Goal: Task Accomplishment & Management: Use online tool/utility

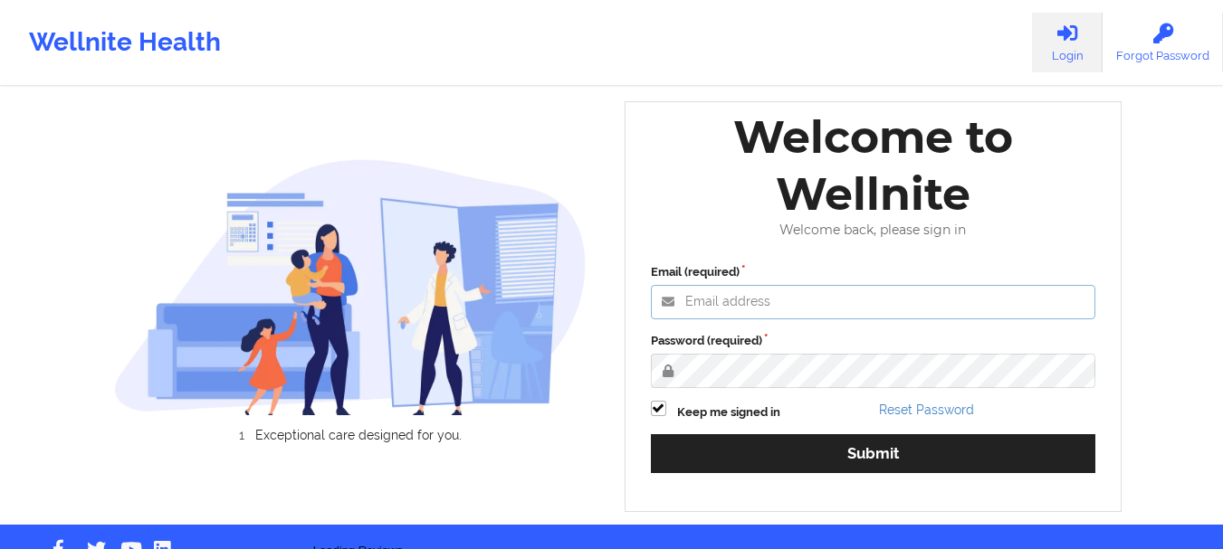
type input "[EMAIL_ADDRESS][DOMAIN_NAME]"
click at [825, 350] on label "Password (required)" at bounding box center [873, 341] width 445 height 18
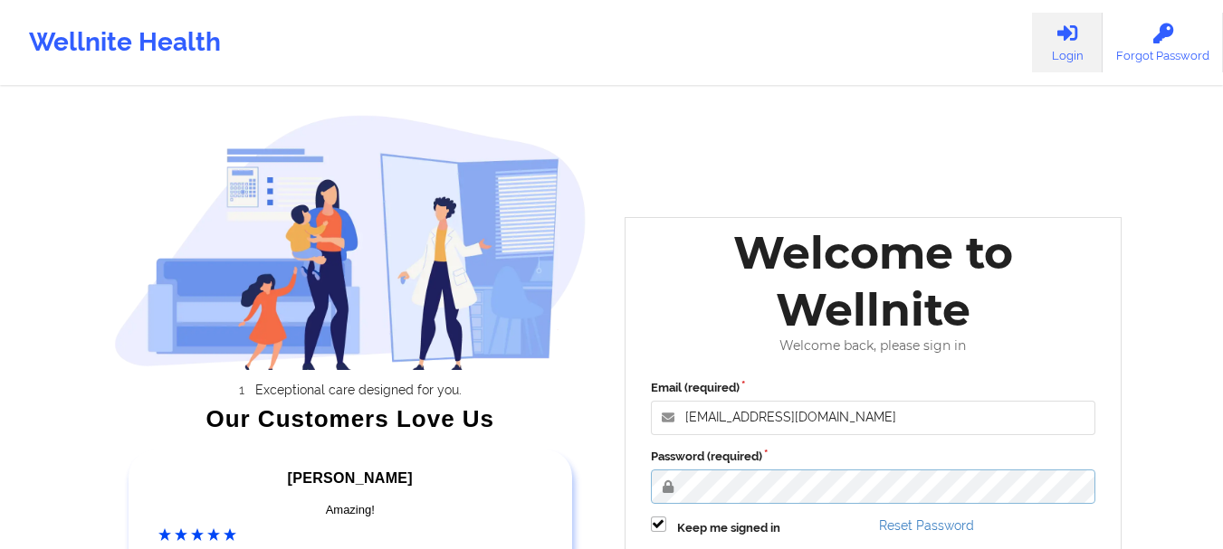
scroll to position [261, 0]
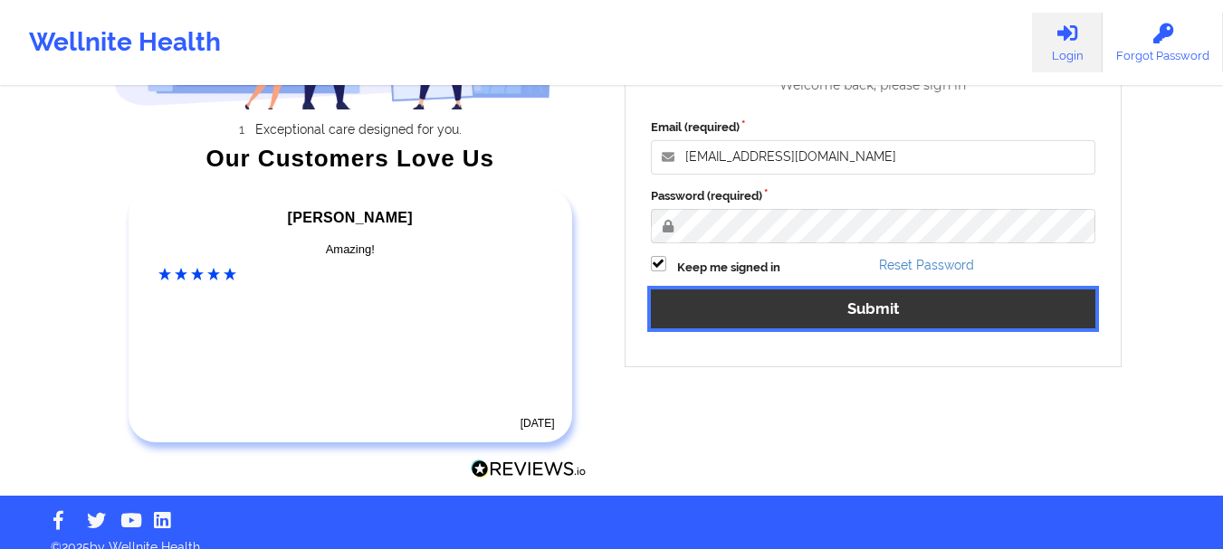
click at [935, 298] on button "Submit" at bounding box center [873, 309] width 445 height 39
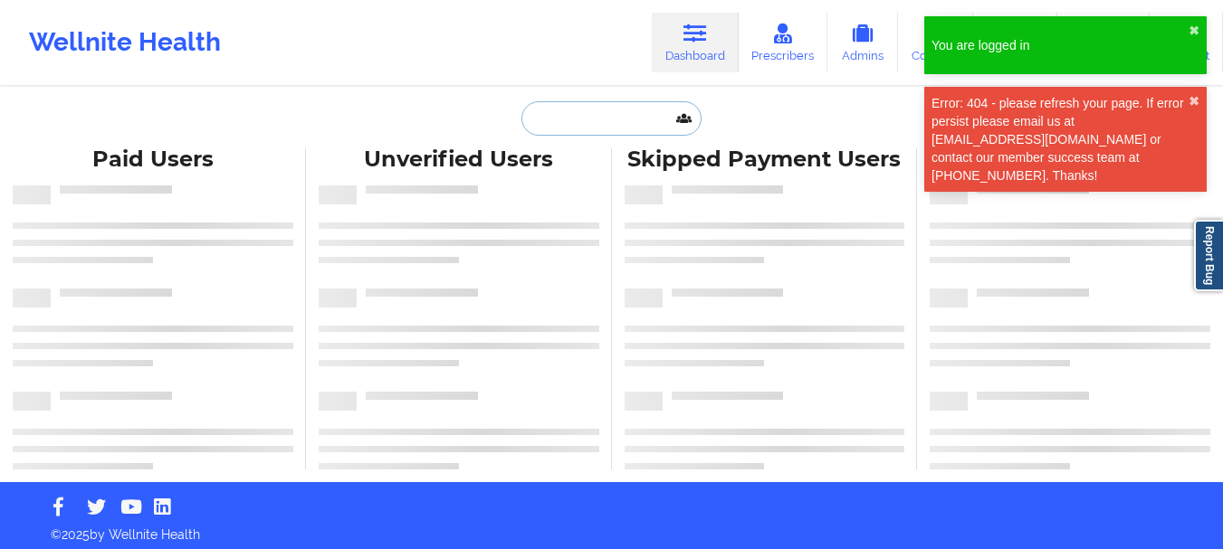
click at [570, 128] on input "text" at bounding box center [610, 118] width 179 height 34
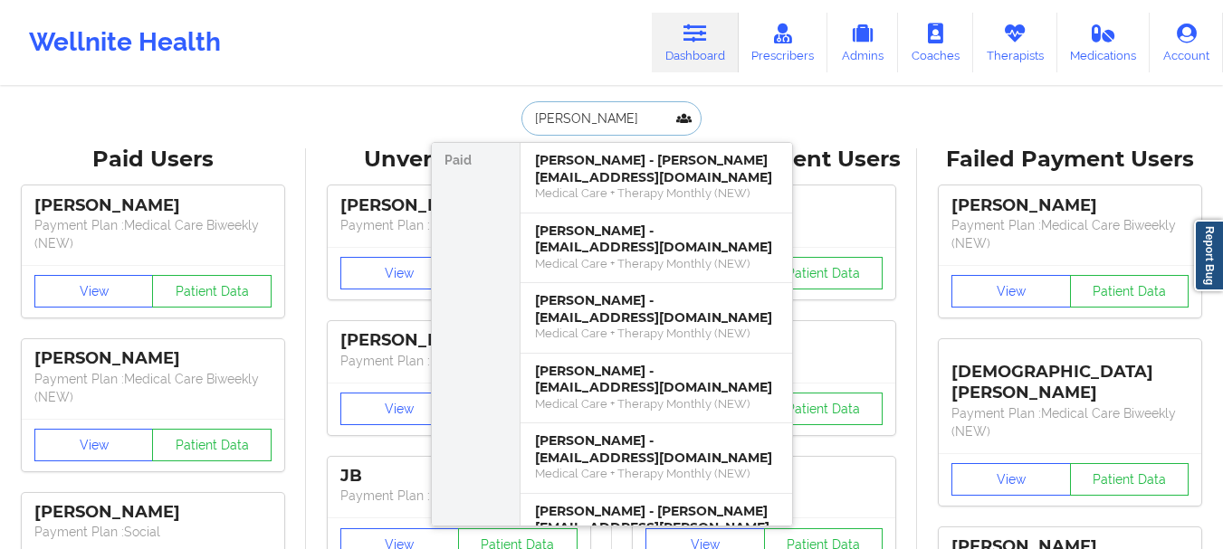
type input "[PERSON_NAME]"
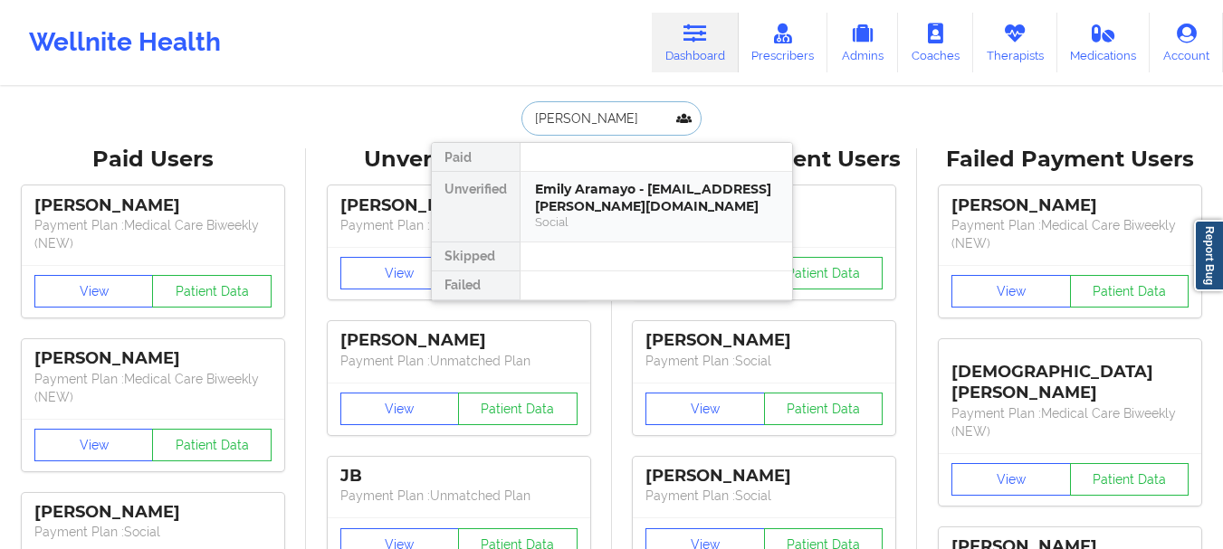
click at [576, 226] on div "Social" at bounding box center [656, 221] width 243 height 15
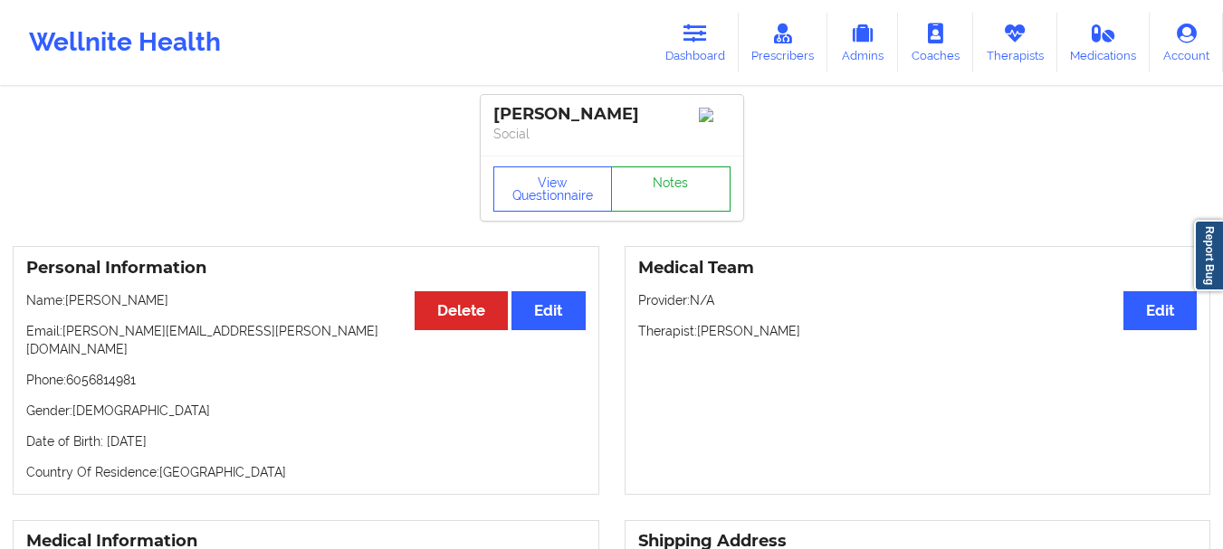
click at [685, 197] on link "Notes" at bounding box center [670, 189] width 119 height 45
click at [711, 48] on link "Dashboard" at bounding box center [695, 43] width 87 height 60
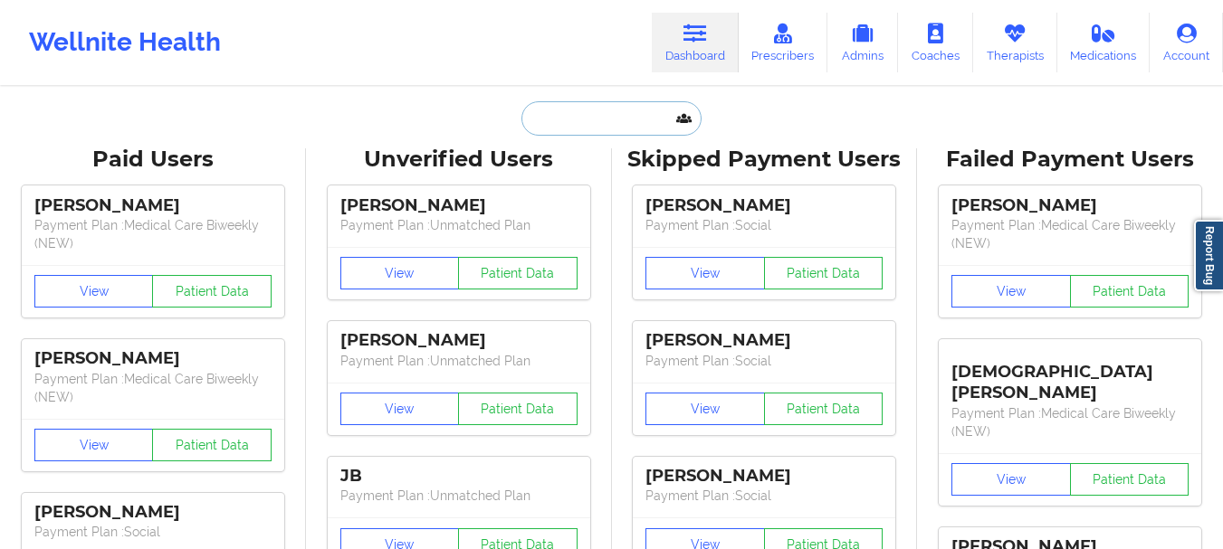
click at [618, 117] on input "text" at bounding box center [610, 118] width 179 height 34
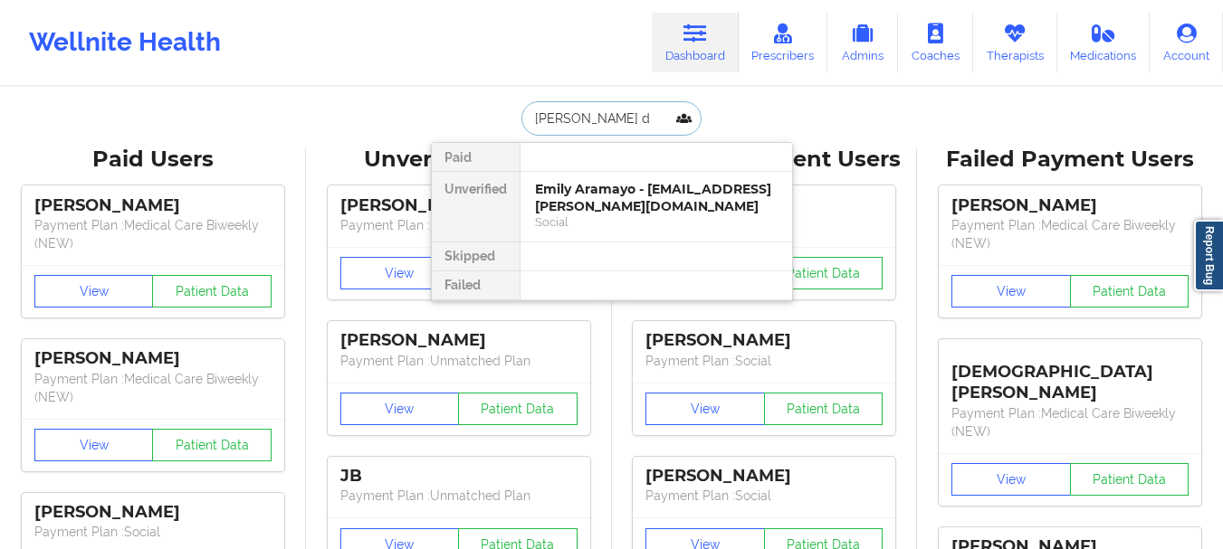
type input "[PERSON_NAME] de"
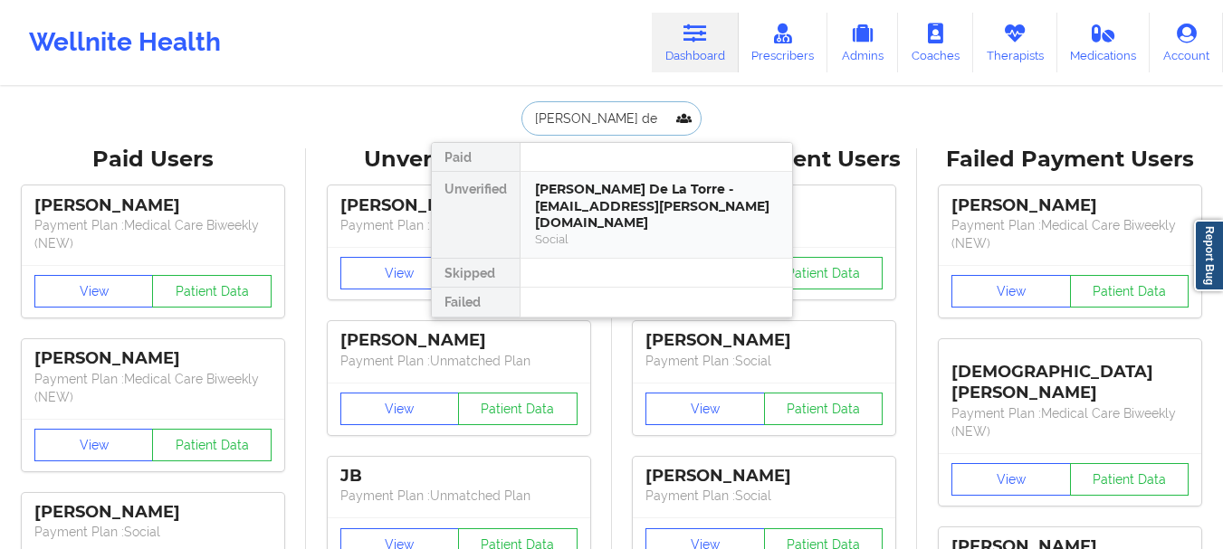
click at [617, 186] on div "[PERSON_NAME] De La Torre - [EMAIL_ADDRESS][PERSON_NAME][DOMAIN_NAME]" at bounding box center [656, 206] width 243 height 51
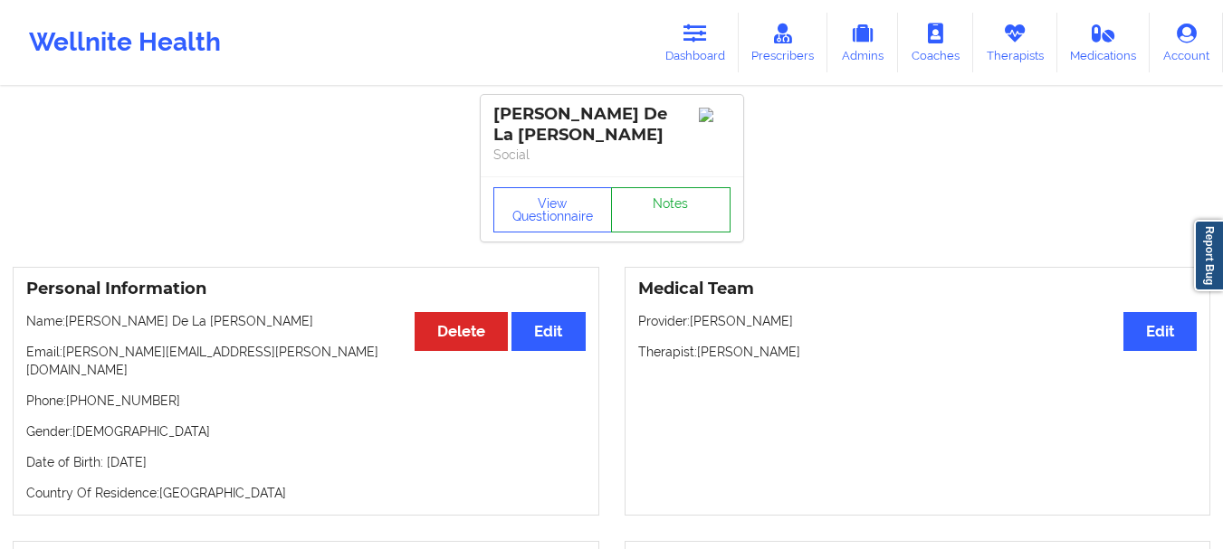
click at [685, 208] on link "Notes" at bounding box center [670, 209] width 119 height 45
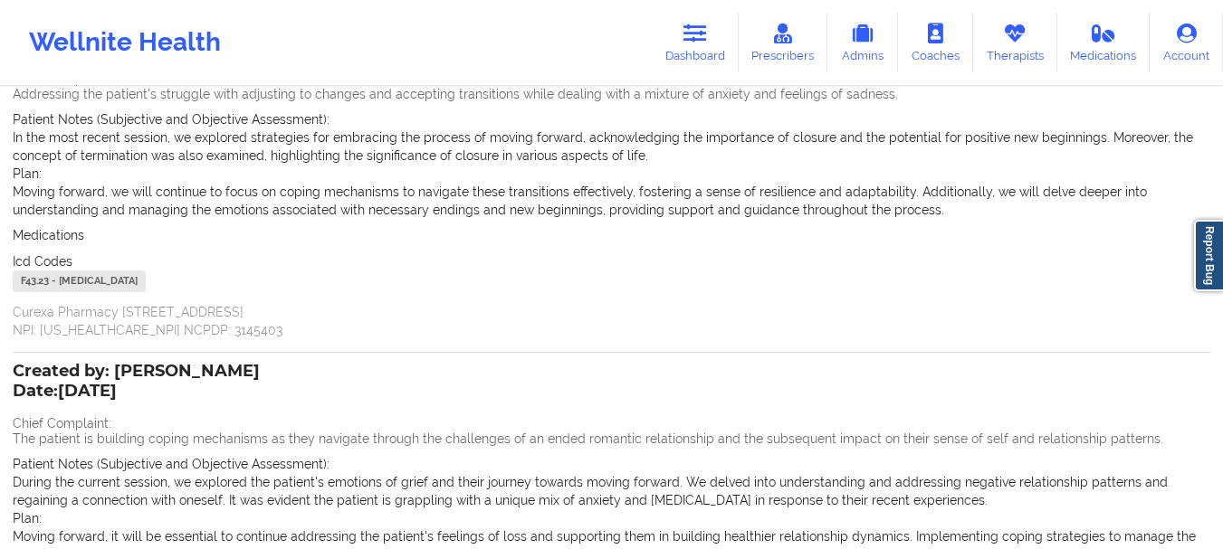
scroll to position [483, 0]
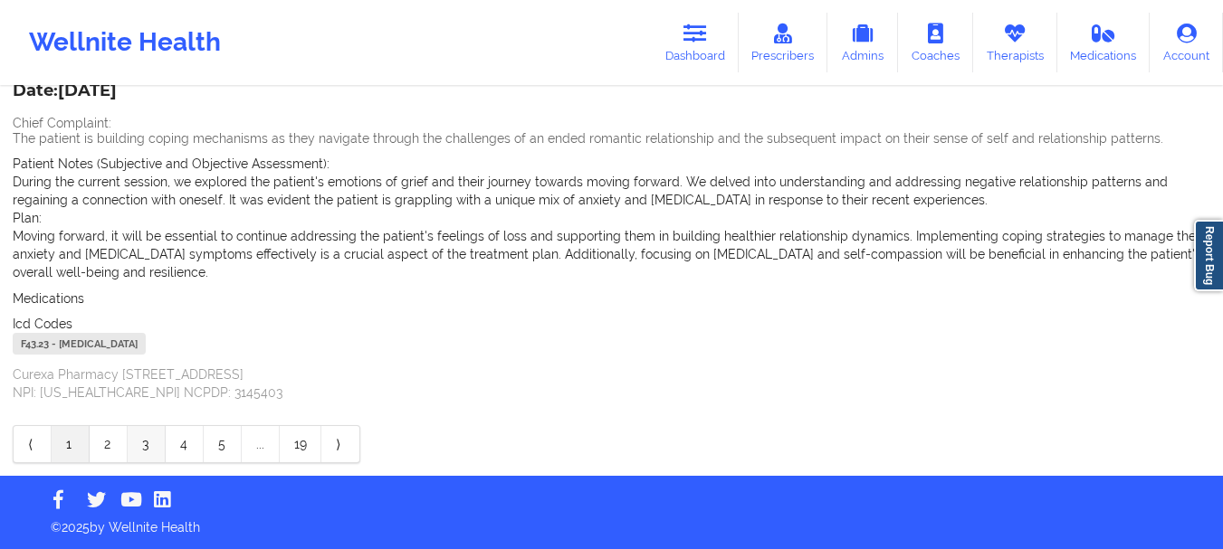
click at [128, 444] on link "3" at bounding box center [147, 444] width 38 height 36
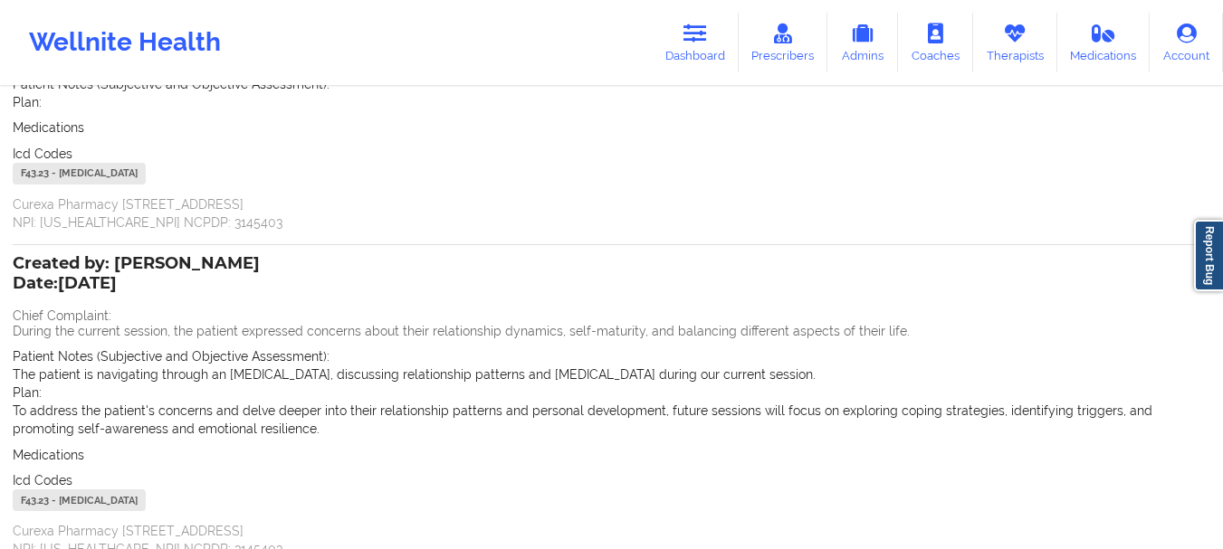
scroll to position [0, 0]
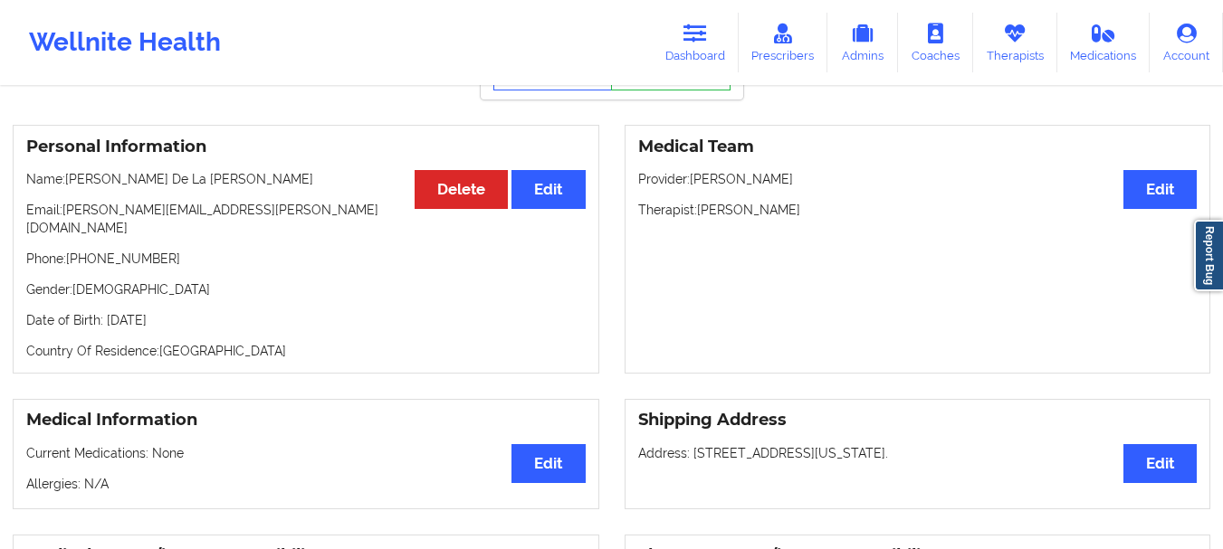
scroll to position [72, 0]
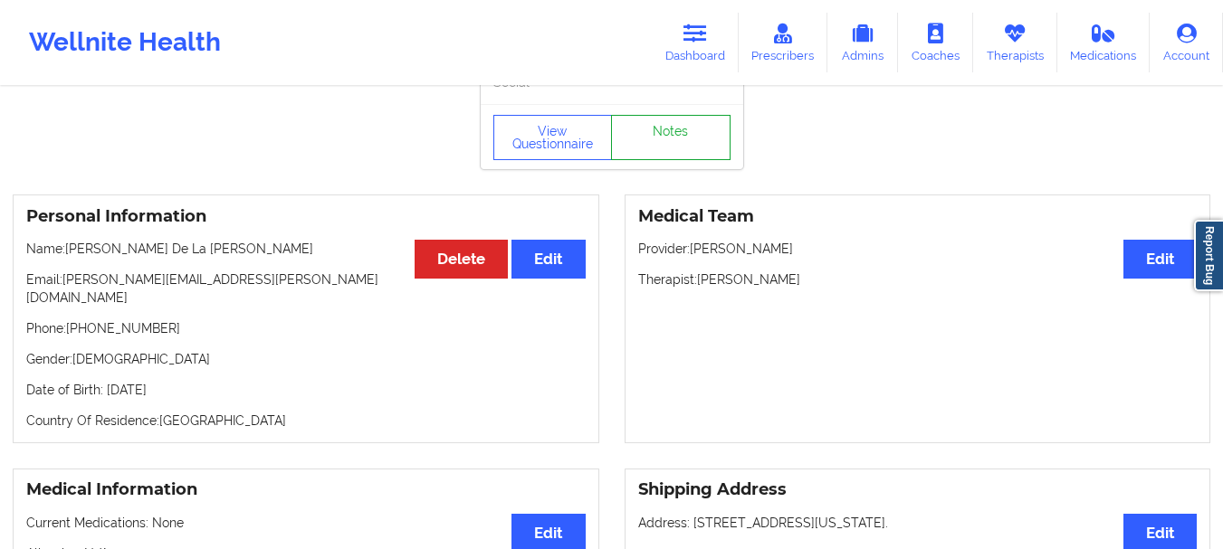
click at [692, 125] on link "Notes" at bounding box center [670, 137] width 119 height 45
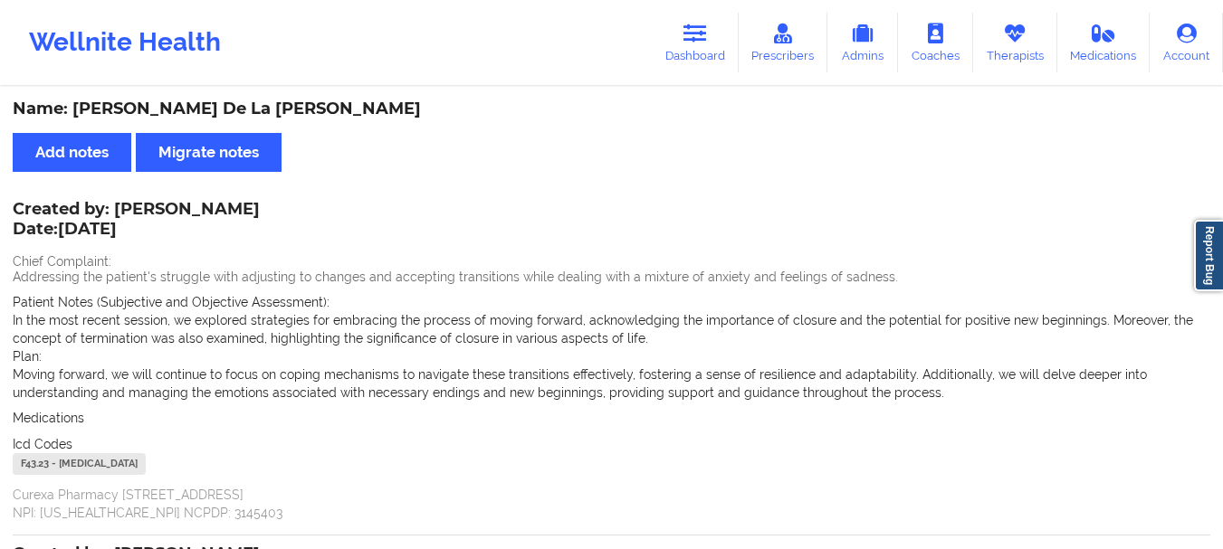
scroll to position [69, 0]
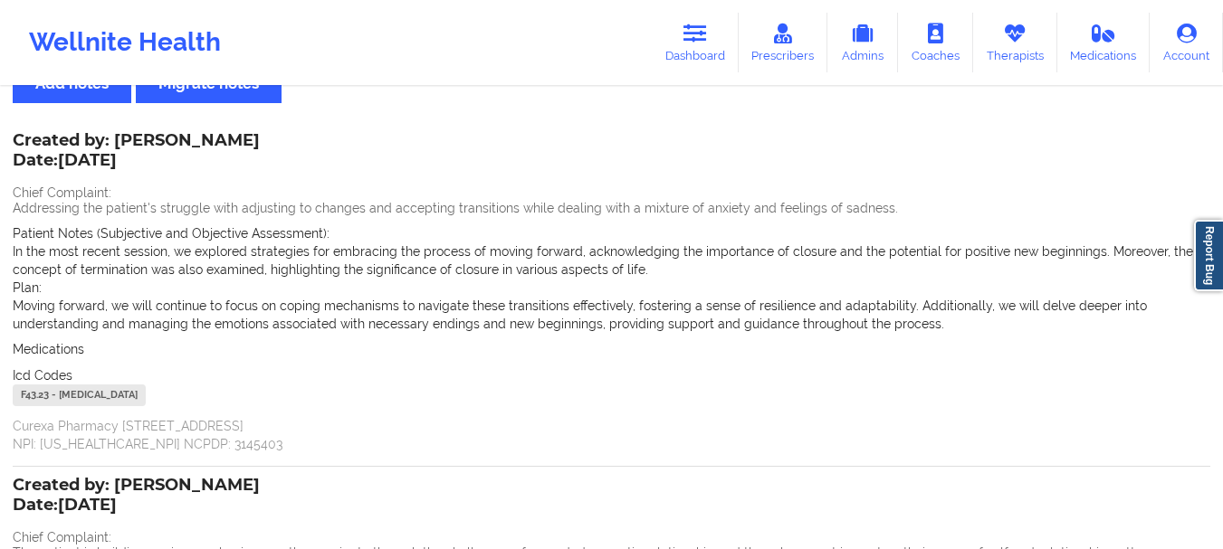
drag, startPoint x: 257, startPoint y: 146, endPoint x: 155, endPoint y: 138, distance: 102.6
click at [155, 138] on div "Created by: [PERSON_NAME] Date: [DATE] Chief Complaint: Addressing the patient'…" at bounding box center [611, 294] width 1197 height 319
click at [155, 138] on div "Created by: [PERSON_NAME] Date: [DATE]" at bounding box center [136, 152] width 247 height 42
drag, startPoint x: 155, startPoint y: 138, endPoint x: 218, endPoint y: 138, distance: 63.3
click at [218, 138] on div "Created by: [PERSON_NAME] Date: [DATE]" at bounding box center [136, 152] width 247 height 42
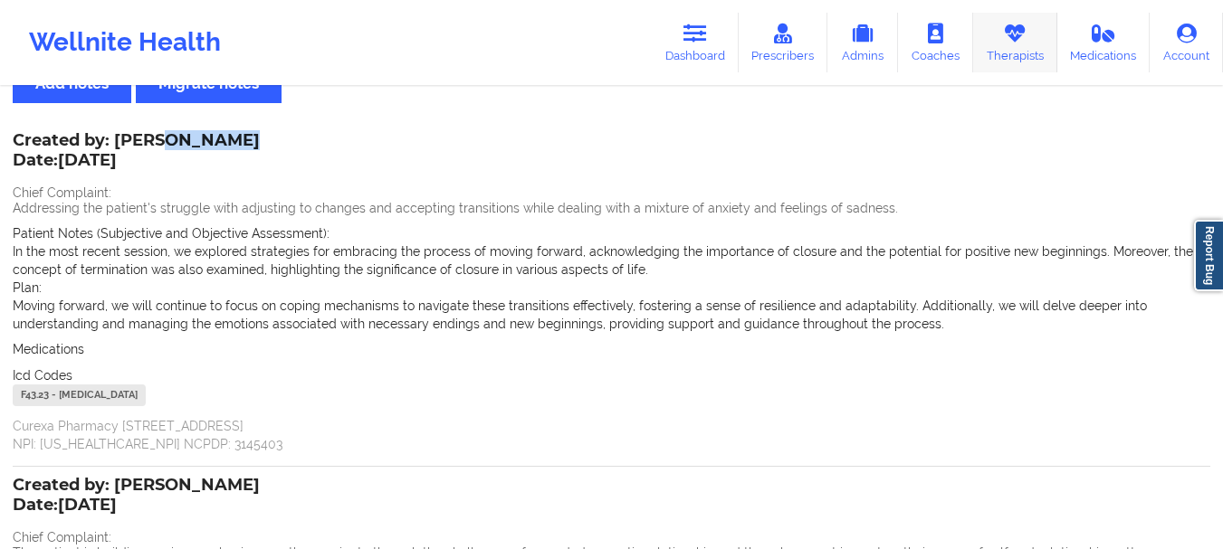
click at [1011, 68] on link "Therapists" at bounding box center [1015, 43] width 84 height 60
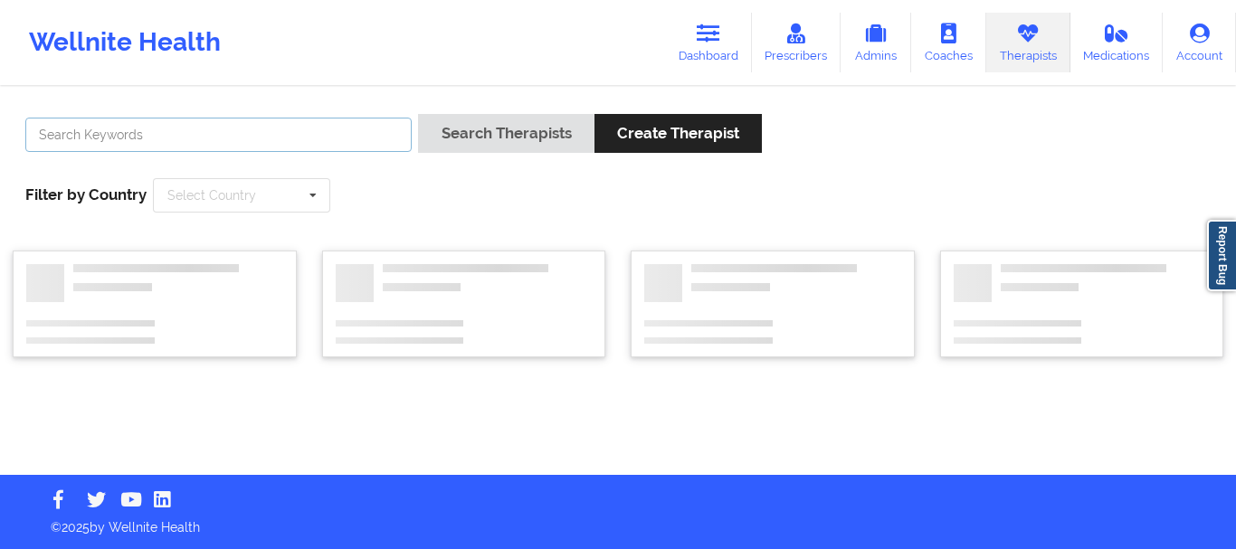
click at [125, 144] on input "text" at bounding box center [218, 135] width 386 height 34
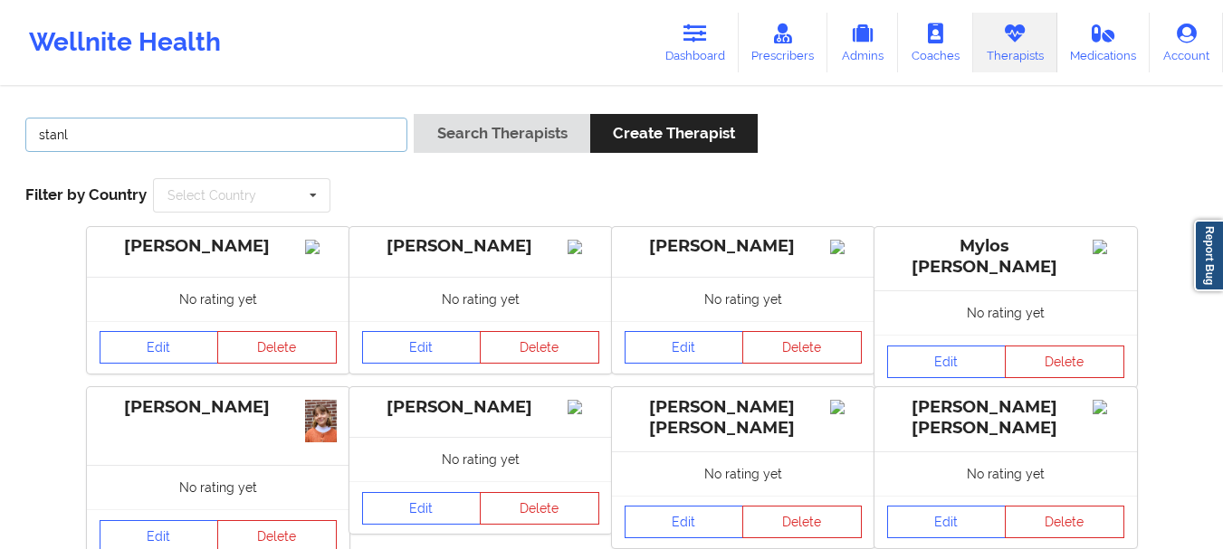
type input "[PERSON_NAME]"
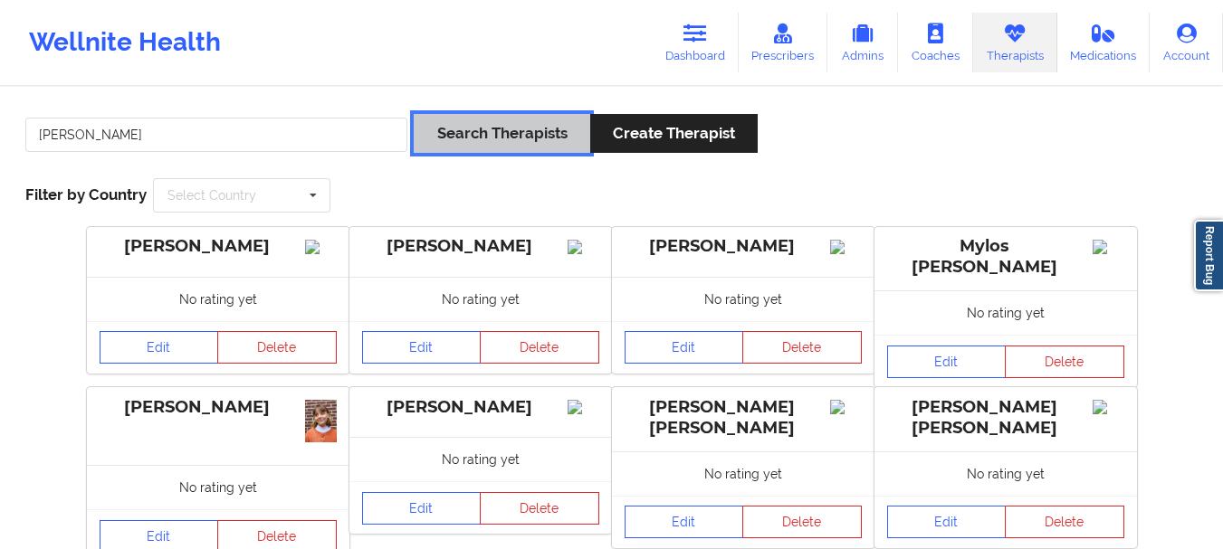
click at [455, 134] on button "Search Therapists" at bounding box center [502, 133] width 176 height 39
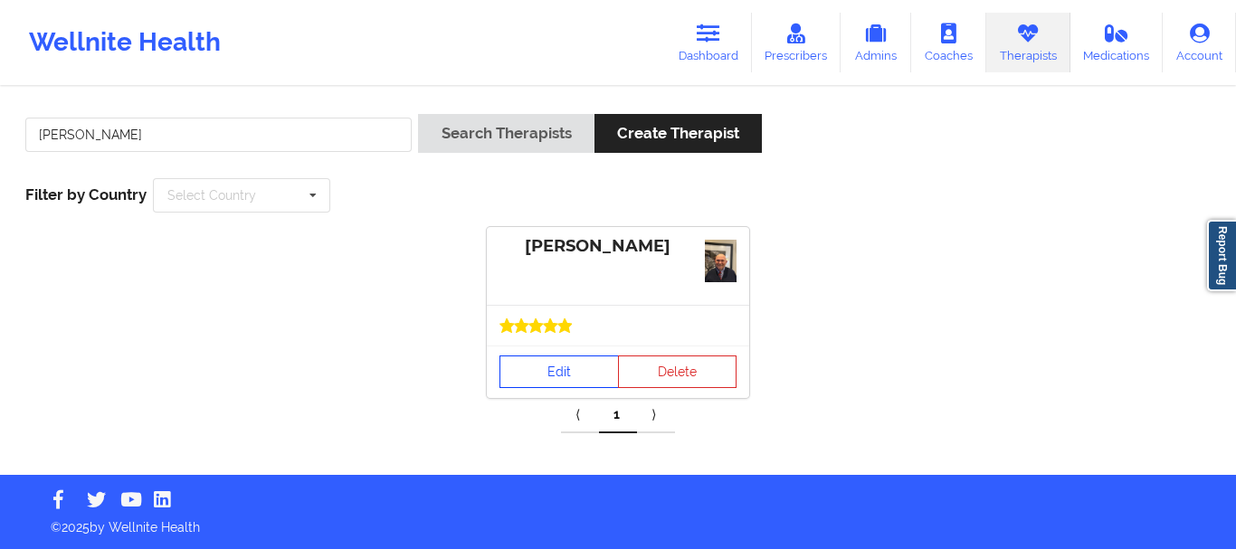
click at [557, 384] on link "Edit" at bounding box center [559, 372] width 119 height 33
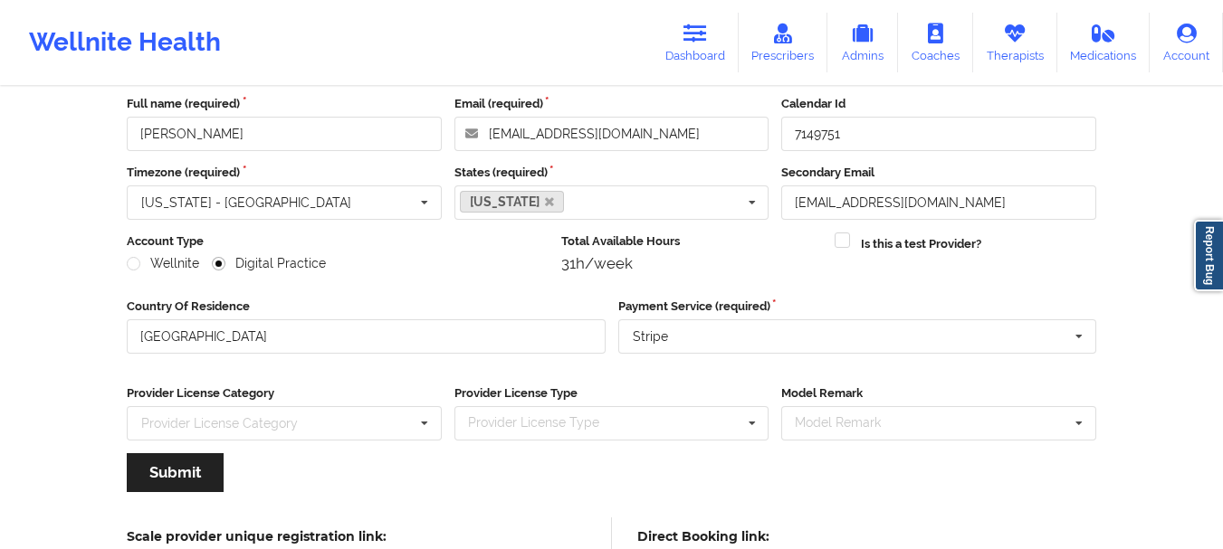
scroll to position [262, 0]
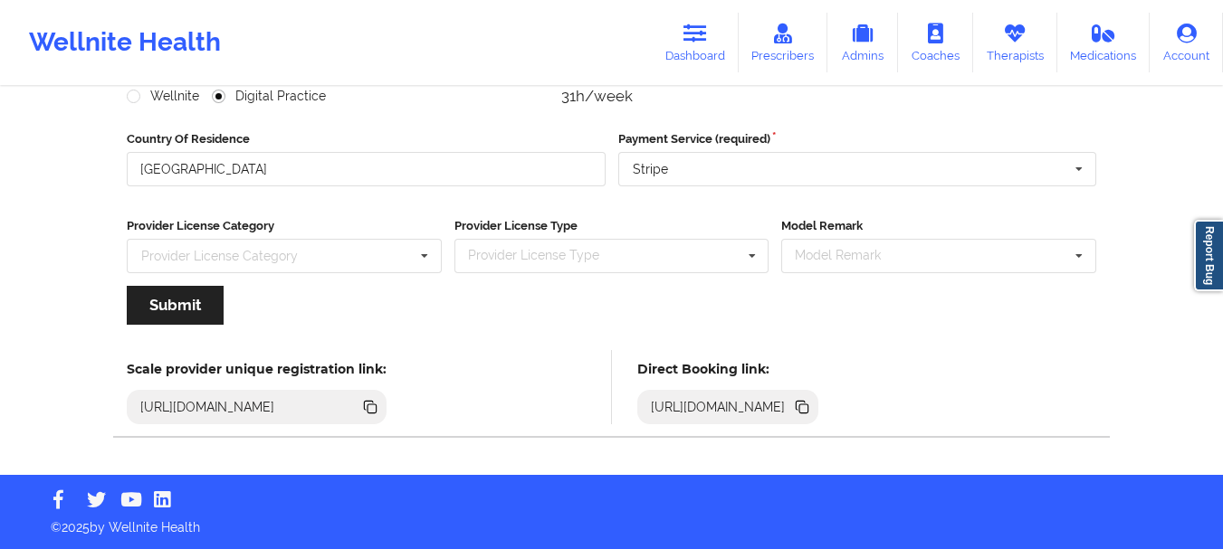
click at [808, 410] on icon at bounding box center [803, 408] width 9 height 9
click at [1010, 59] on link "Therapists" at bounding box center [1015, 43] width 84 height 60
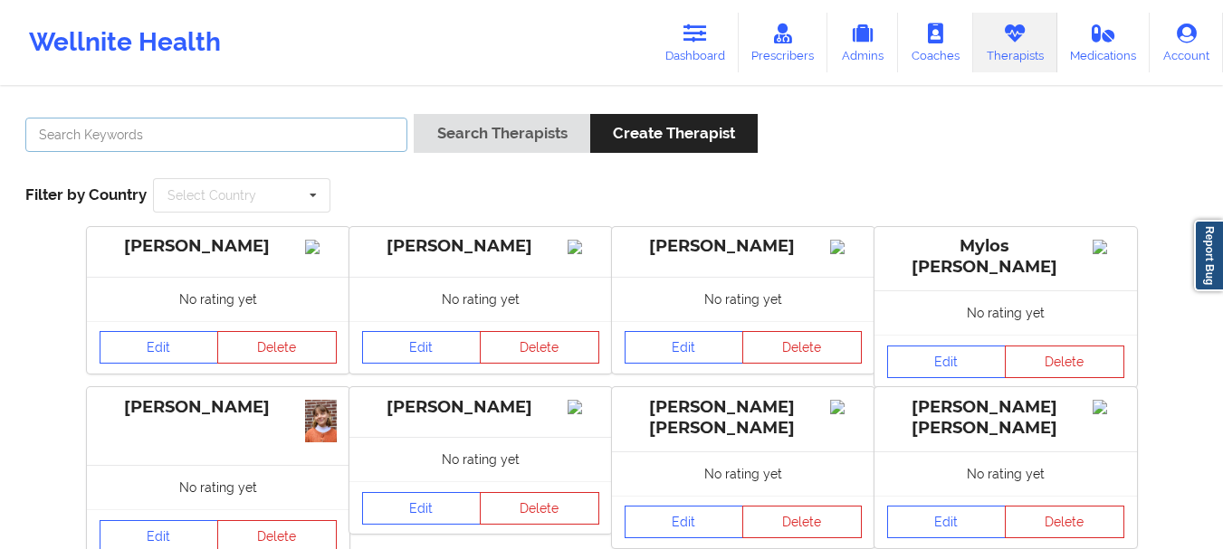
click at [358, 133] on input "text" at bounding box center [216, 135] width 382 height 34
type input "[PERSON_NAME]"
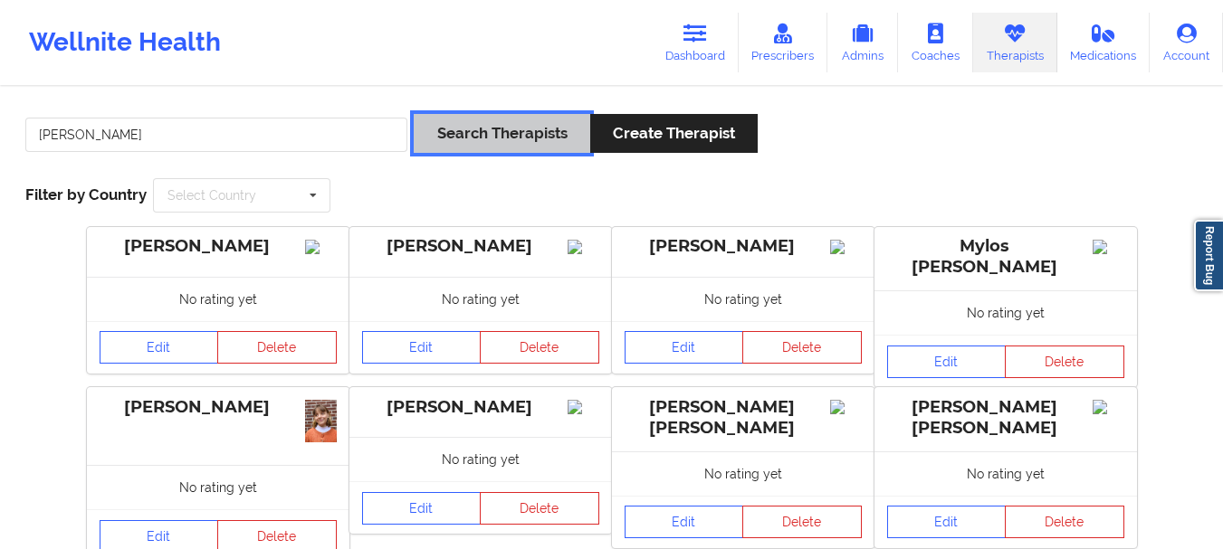
click at [488, 129] on button "Search Therapists" at bounding box center [502, 133] width 176 height 39
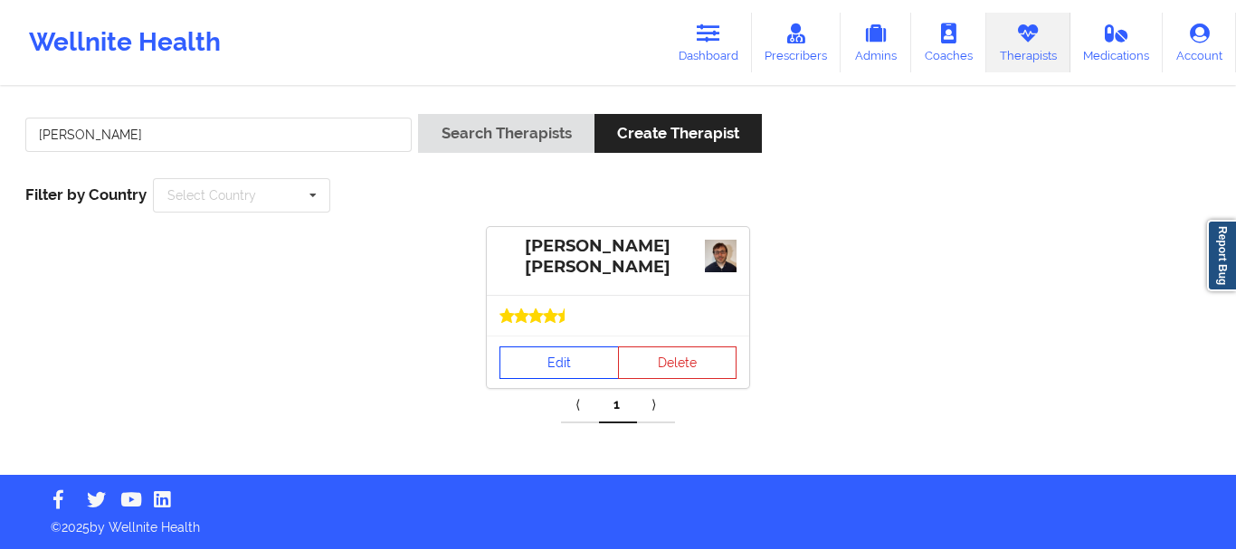
click at [545, 376] on link "Edit" at bounding box center [559, 363] width 119 height 33
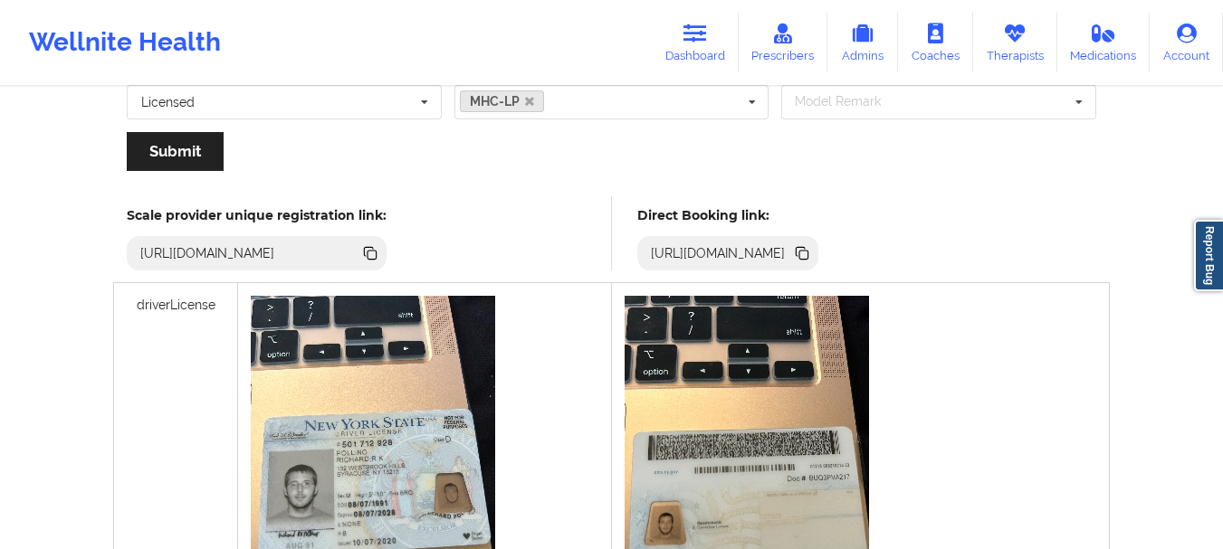
scroll to position [427, 0]
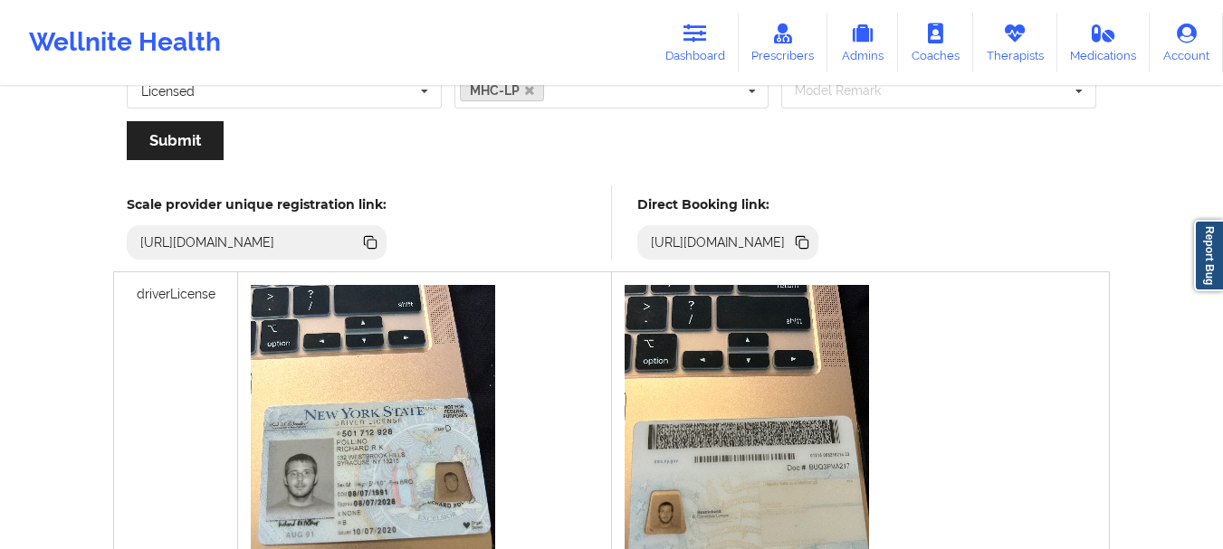
click at [808, 244] on icon at bounding box center [803, 244] width 9 height 9
click at [1002, 44] on link "Therapists" at bounding box center [1015, 43] width 84 height 60
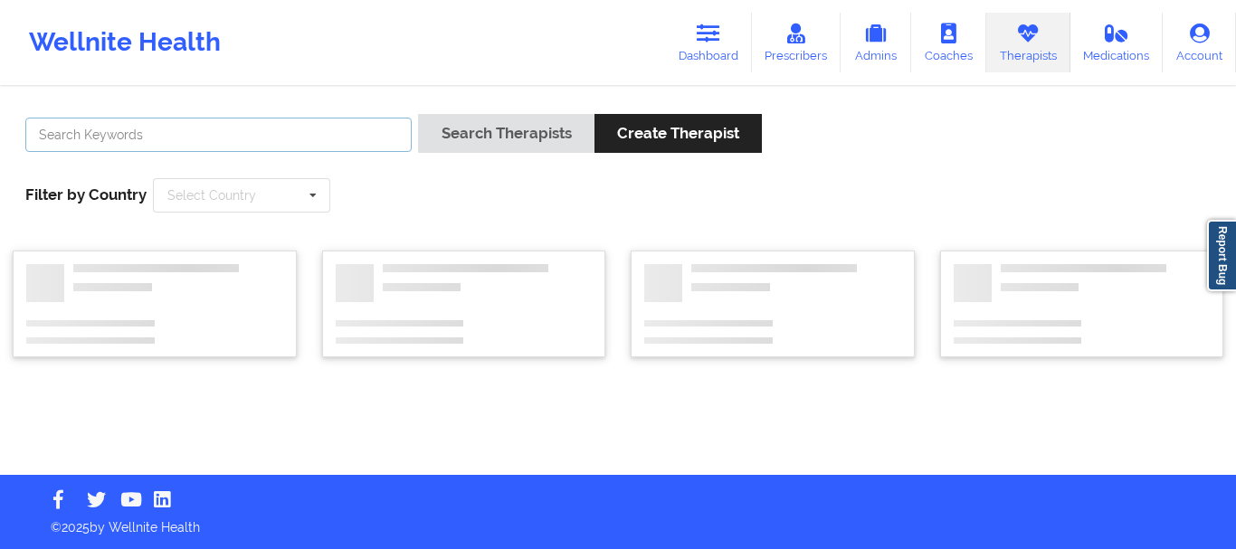
click at [90, 122] on input "text" at bounding box center [218, 135] width 386 height 34
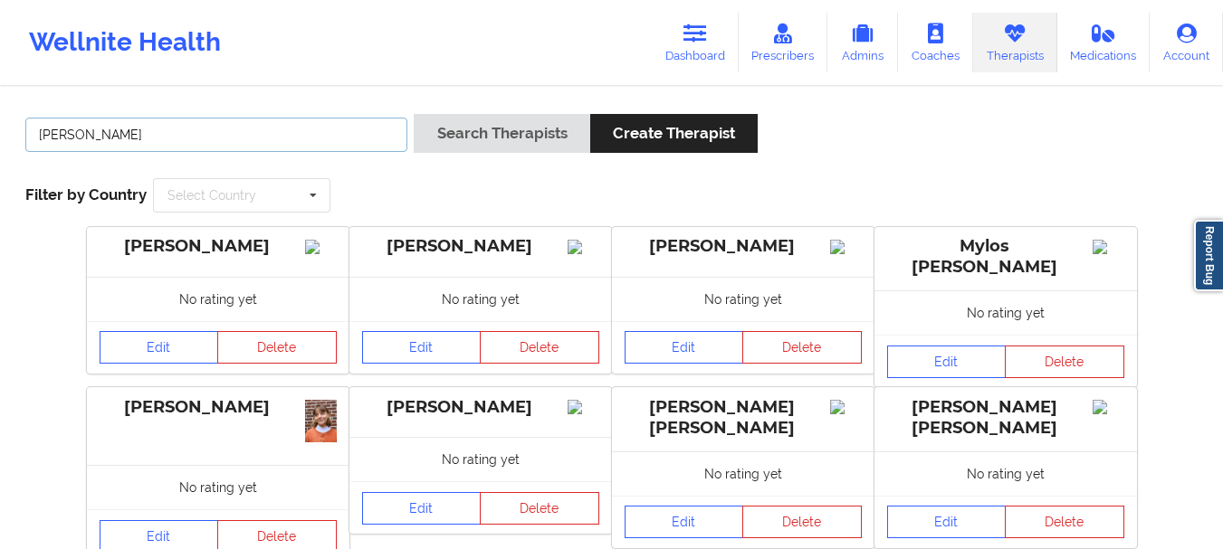
type input "[PERSON_NAME]"
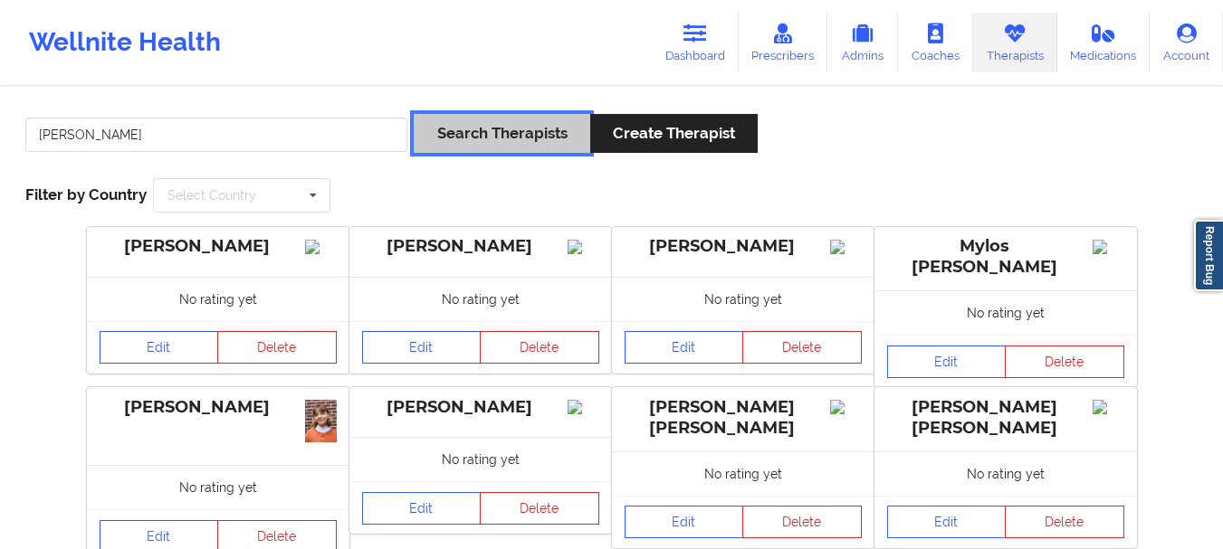
click at [449, 128] on button "Search Therapists" at bounding box center [502, 133] width 176 height 39
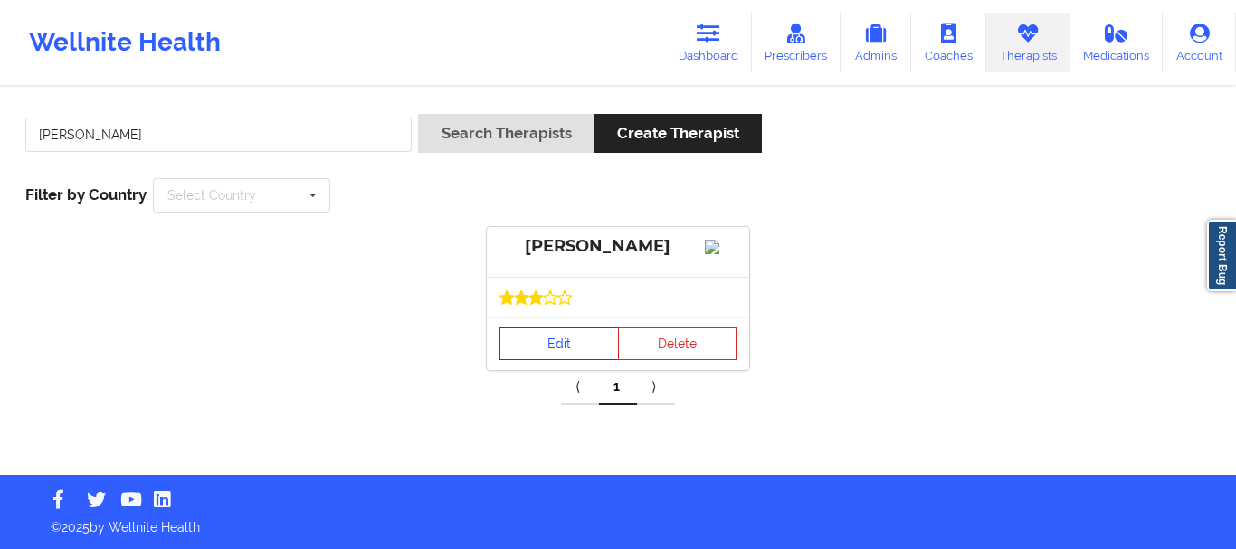
click at [535, 356] on link "Edit" at bounding box center [559, 344] width 119 height 33
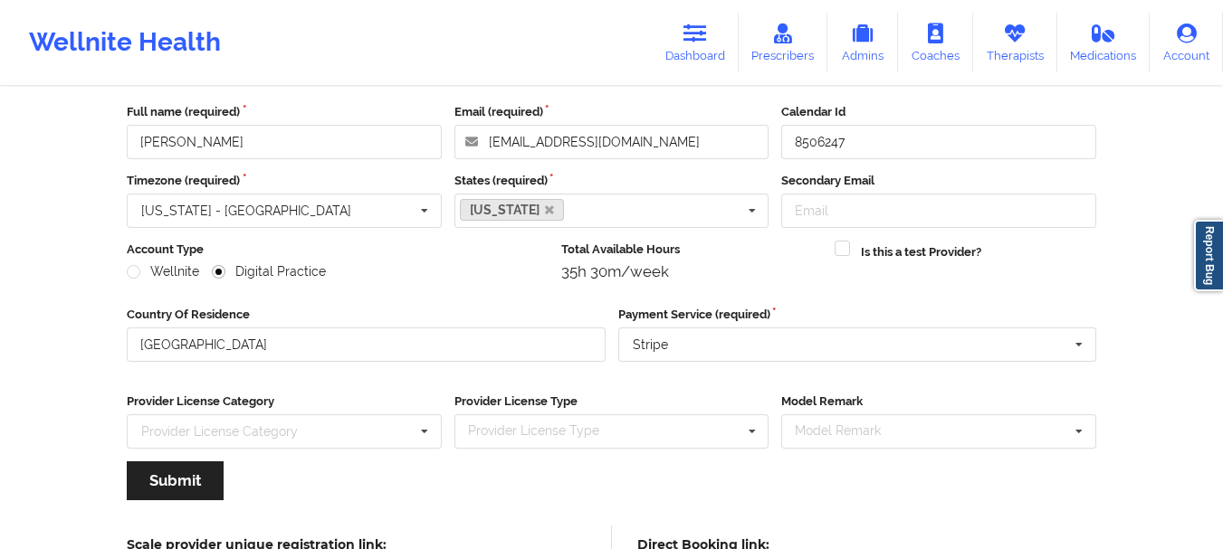
scroll to position [262, 0]
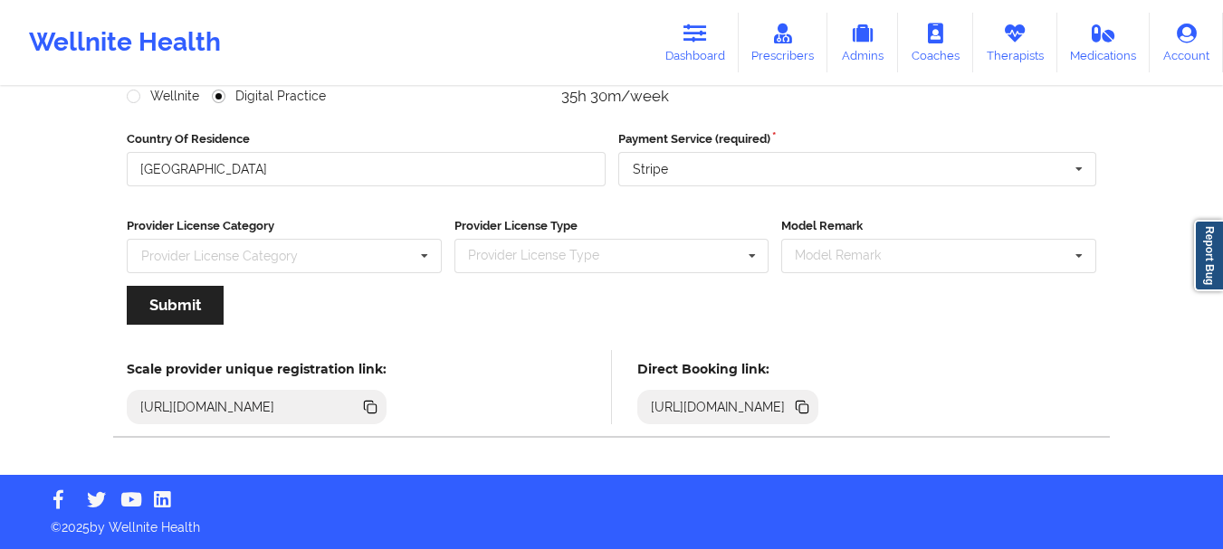
click at [808, 409] on icon at bounding box center [803, 408] width 9 height 9
